Goal: Information Seeking & Learning: Learn about a topic

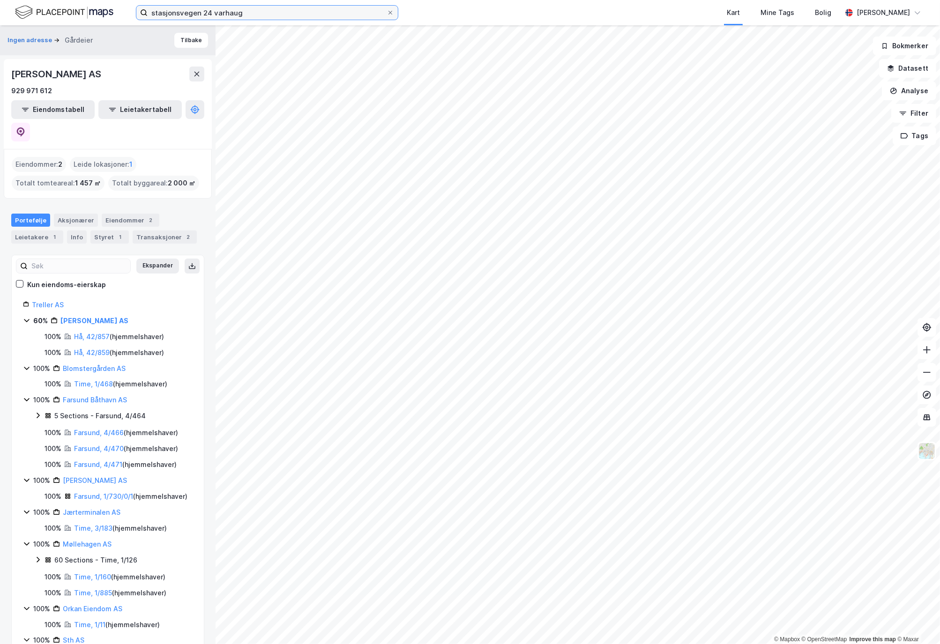
drag, startPoint x: -86, startPoint y: 26, endPoint x: -343, endPoint y: 38, distance: 257.5
click at [0, 38] on html "stasjonsvegen 24 varhaug Kart Mine Tags Bolig [PERSON_NAME] © Mapbox © OpenStre…" at bounding box center [470, 322] width 940 height 644
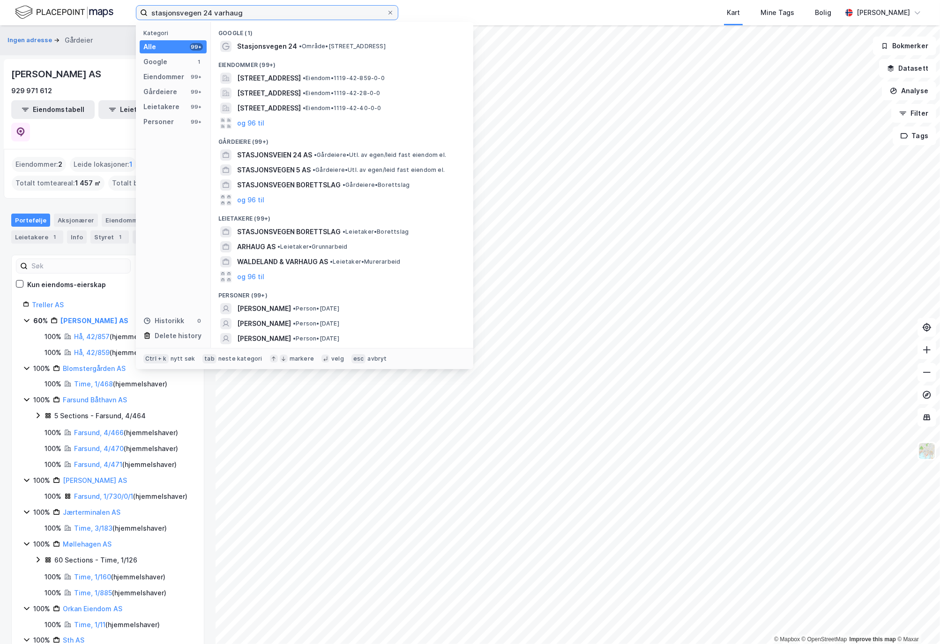
paste input "Sjøsanden Legesenter Eiendom AS"
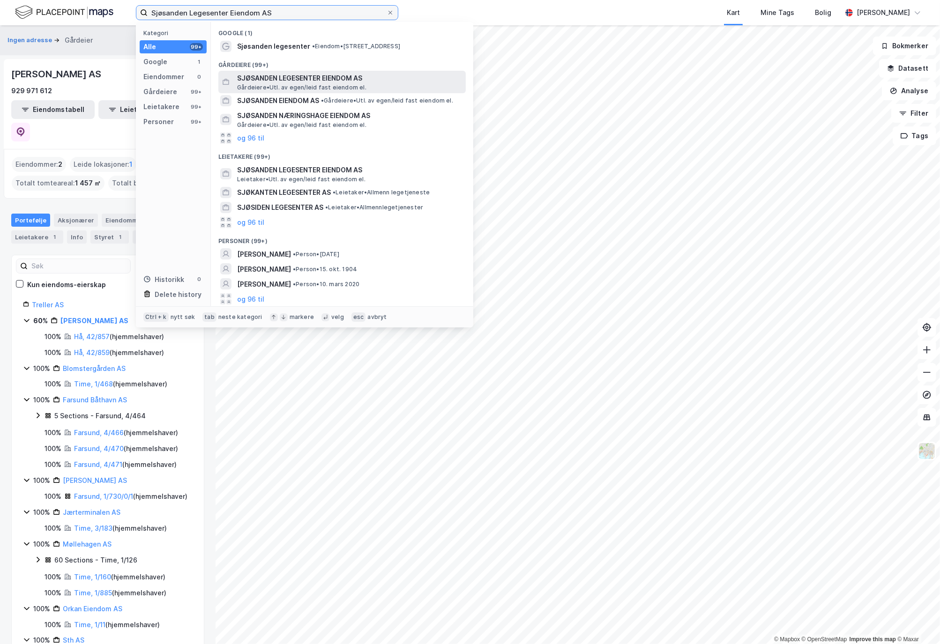
type input "Sjøsanden Legesenter Eiendom AS"
click at [329, 78] on span "SJØSANDEN LEGESENTER EIENDOM AS" at bounding box center [349, 78] width 225 height 11
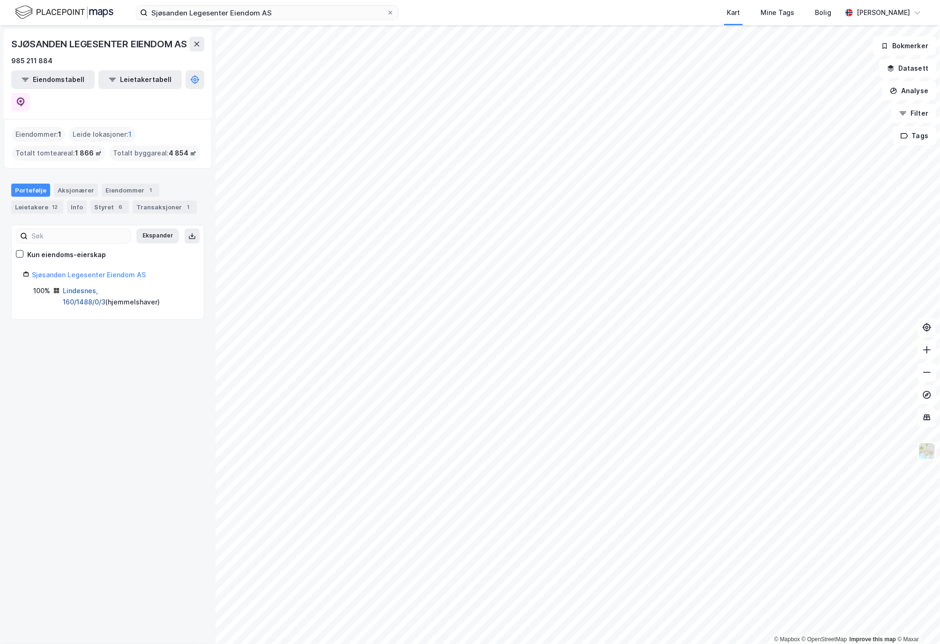
click at [105, 287] on link "Lindesnes, 160/1488/0/3" at bounding box center [84, 296] width 43 height 19
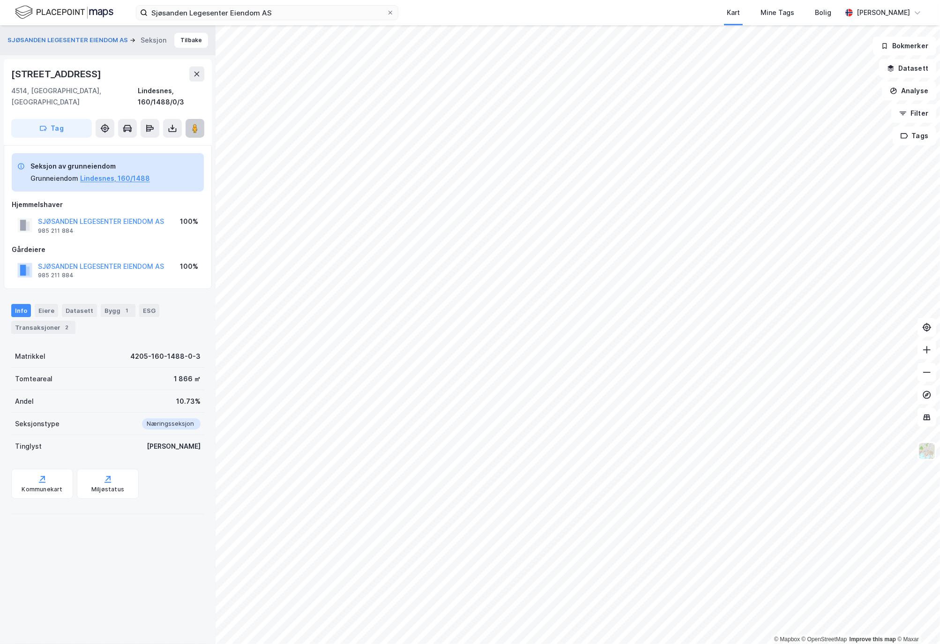
click at [198, 124] on icon at bounding box center [194, 128] width 9 height 9
